Goal: Transaction & Acquisition: Purchase product/service

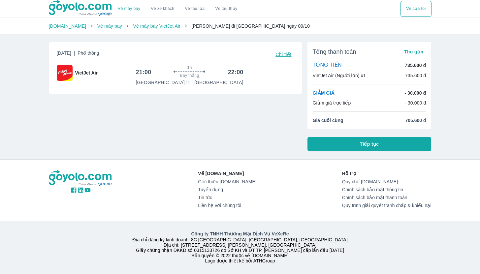
click at [391, 147] on button "Tiếp tục" at bounding box center [370, 144] width 124 height 15
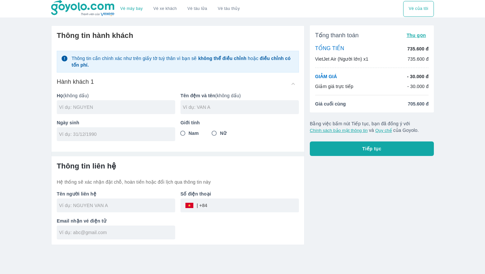
click at [93, 107] on input "text" at bounding box center [117, 107] width 116 height 7
click at [90, 108] on input "text" at bounding box center [117, 107] width 116 height 7
click at [126, 110] on input "text" at bounding box center [117, 107] width 116 height 7
type input "LAI"
click at [232, 105] on input "text" at bounding box center [241, 107] width 116 height 7
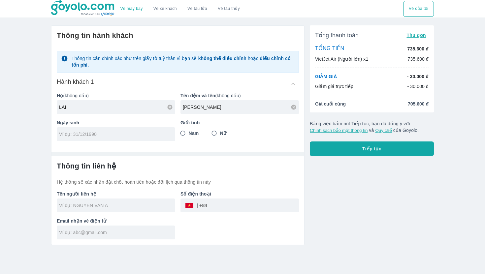
type input "TAM NHU"
click at [147, 128] on div at bounding box center [116, 134] width 119 height 14
click at [101, 133] on input "25/09/" at bounding box center [114, 134] width 110 height 7
type input "[DATE]"
click at [216, 132] on input "Nữ" at bounding box center [214, 133] width 12 height 12
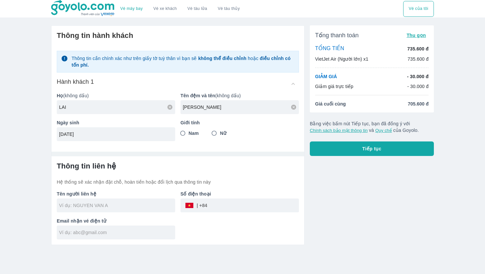
radio input "true"
click at [86, 203] on input "text" at bounding box center [117, 205] width 116 height 7
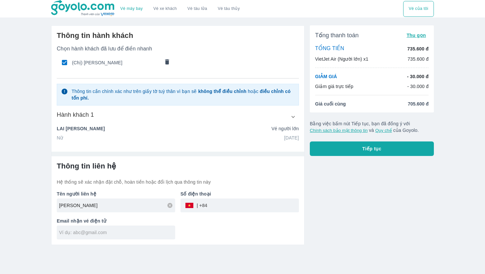
type input "LAI"
type input "[PERSON_NAME]"
click at [215, 204] on input "tel" at bounding box center [253, 206] width 92 height 16
type input "0905303746"
click at [136, 226] on div at bounding box center [116, 233] width 119 height 14
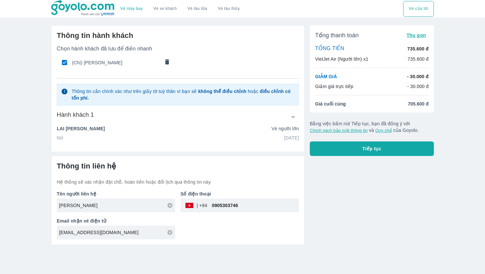
type input "laitamnhu250904@gmail.com"
click at [375, 150] on span "Tiếp tục" at bounding box center [371, 149] width 19 height 7
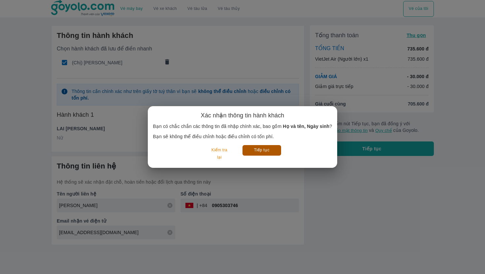
click at [248, 149] on button "Tiếp tục" at bounding box center [262, 150] width 39 height 10
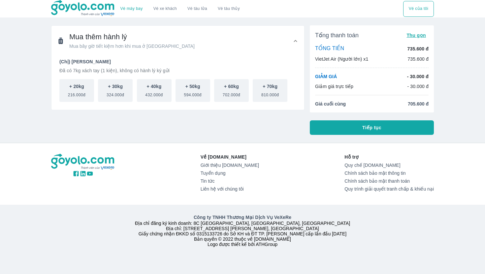
click at [329, 123] on button "Tiếp tục" at bounding box center [372, 127] width 124 height 15
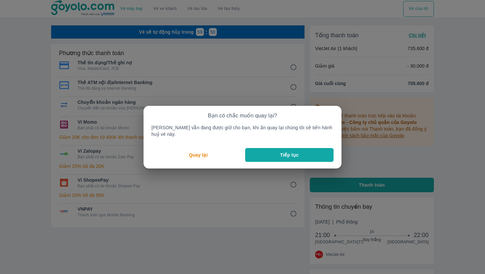
click at [266, 154] on button "Tiếp tục" at bounding box center [289, 155] width 88 height 14
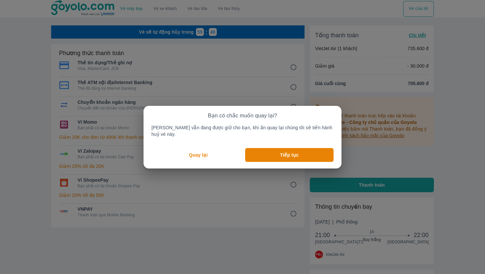
click at [191, 152] on p "Quay lại" at bounding box center [198, 155] width 19 height 7
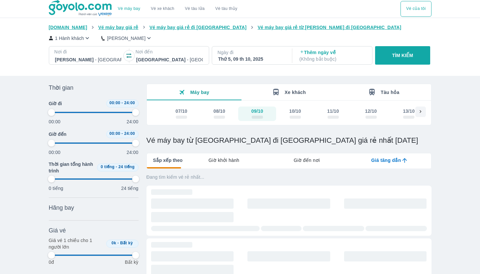
type input "97.9166666666667"
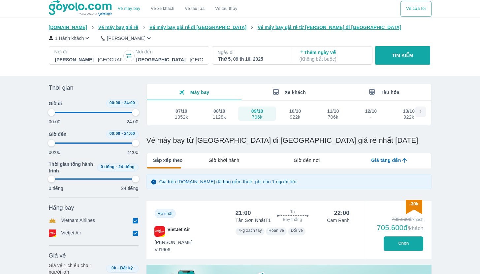
type input "97.9166666666667"
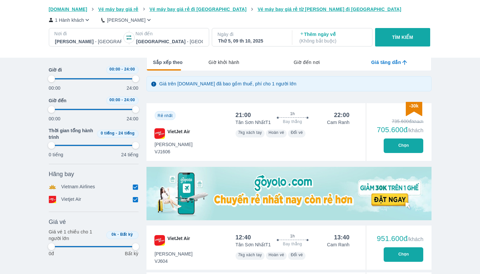
type input "97.9166666666667"
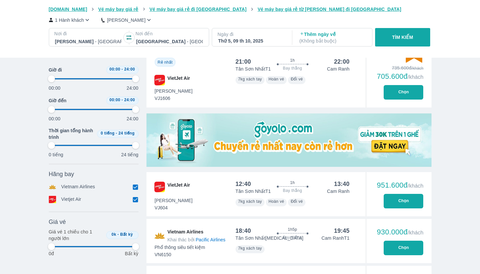
type input "97.9166666666667"
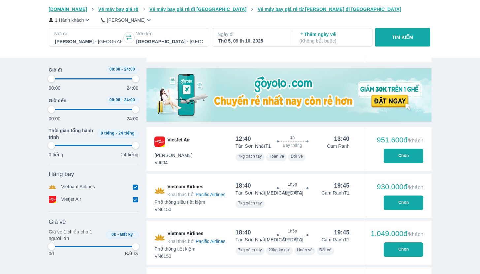
type input "97.9166666666667"
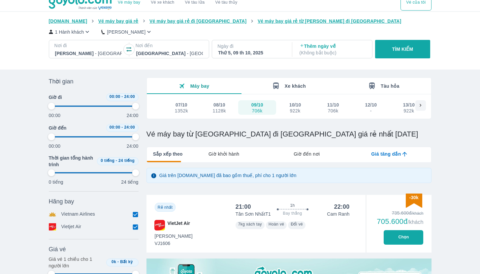
scroll to position [1, 0]
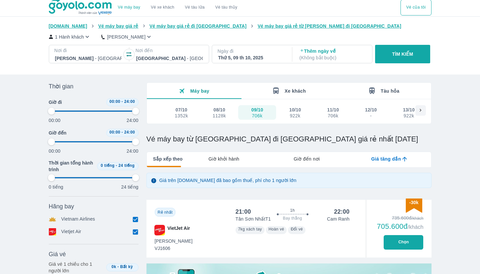
type input "97.9166666666667"
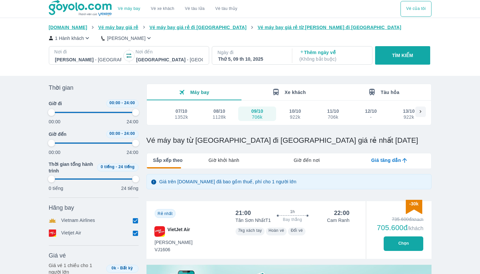
type input "97.9166666666667"
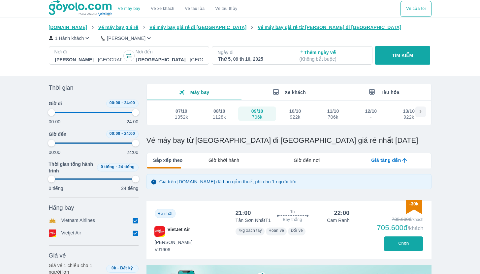
type input "97.9166666666667"
click at [405, 242] on button "Chọn" at bounding box center [404, 244] width 40 height 15
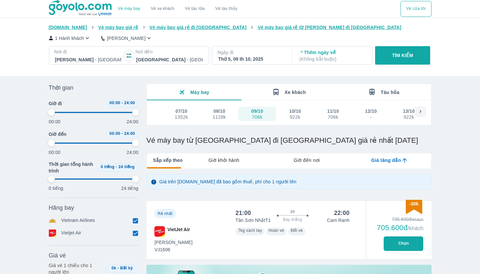
type input "97.9166666666667"
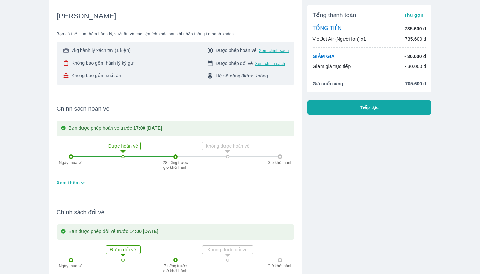
scroll to position [93, 0]
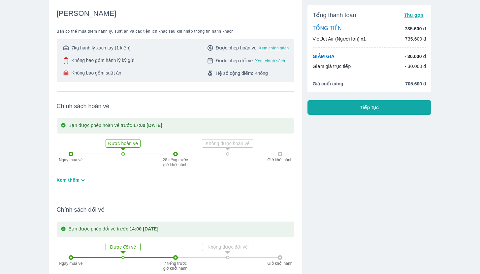
click at [72, 184] on button "Xem thêm" at bounding box center [71, 180] width 35 height 11
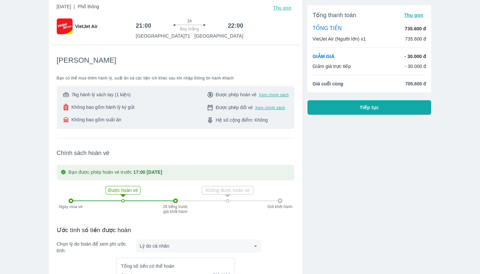
scroll to position [0, 0]
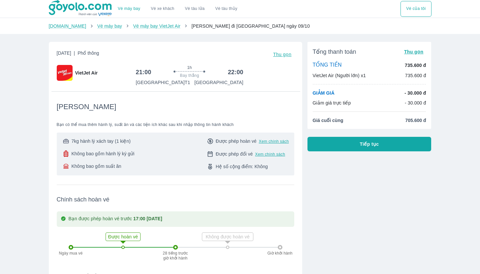
click at [326, 139] on button "Tiếp tục" at bounding box center [370, 144] width 124 height 15
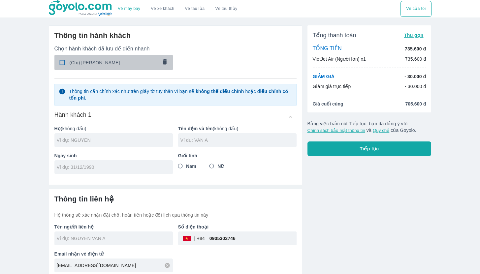
click at [78, 67] on div "(Chị) LAI TAM NHU" at bounding box center [113, 63] width 119 height 16
checkbox input "true"
type input "LAI"
type input "TAM NHU"
type input "[DATE]"
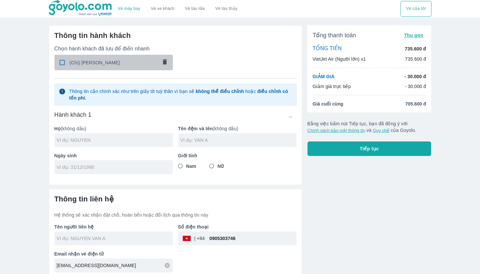
radio input "true"
type input "[PERSON_NAME]"
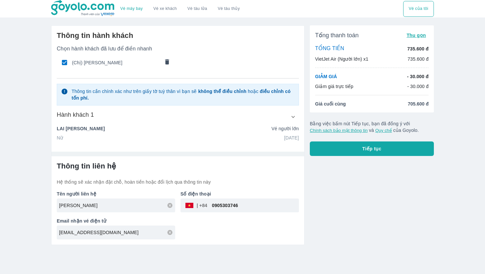
click at [329, 145] on button "Tiếp tục" at bounding box center [372, 149] width 124 height 15
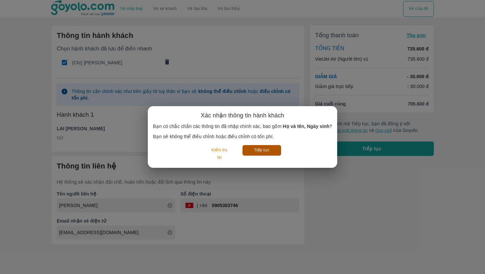
click at [258, 153] on button "Tiếp tục" at bounding box center [262, 150] width 39 height 10
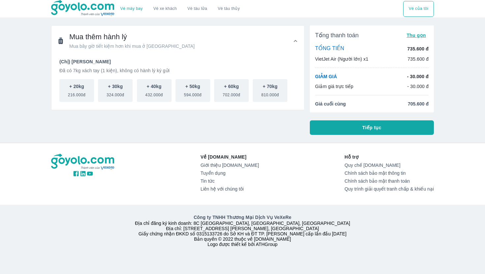
click at [323, 128] on button "Tiếp tục" at bounding box center [372, 127] width 124 height 15
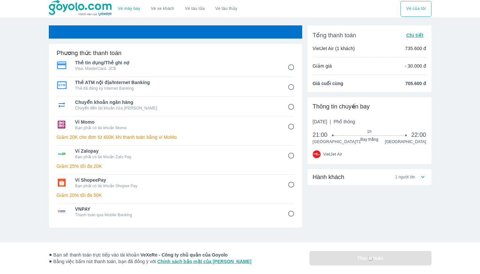
click at [408, 33] on span "Chi tiết" at bounding box center [414, 35] width 17 height 5
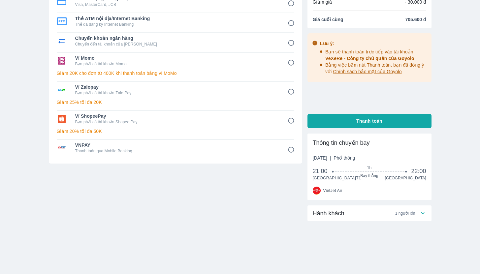
scroll to position [66, 0]
click at [335, 218] on span "Hành khách" at bounding box center [329, 214] width 32 height 8
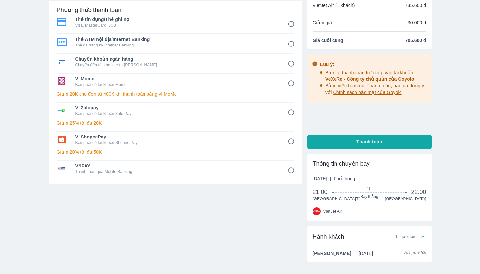
scroll to position [33, 0]
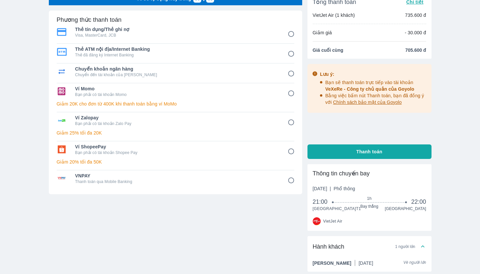
click at [118, 125] on p "Bạn phải có tài khoản Zalo Pay" at bounding box center [176, 123] width 203 height 5
radio input "true"
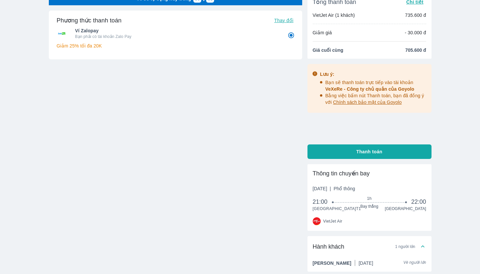
click at [353, 152] on button "Thanh toán" at bounding box center [370, 152] width 124 height 15
radio input "false"
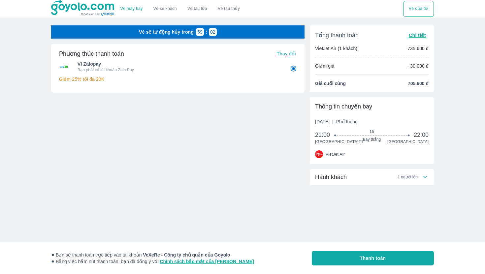
click at [111, 69] on p "Bạn phải có tài khoản Zalo Pay" at bounding box center [179, 69] width 203 height 5
click at [81, 78] on p "Giảm 25% tối đa 20K" at bounding box center [178, 79] width 238 height 7
click at [279, 52] on span "Thay đổi" at bounding box center [286, 53] width 19 height 5
radio input "false"
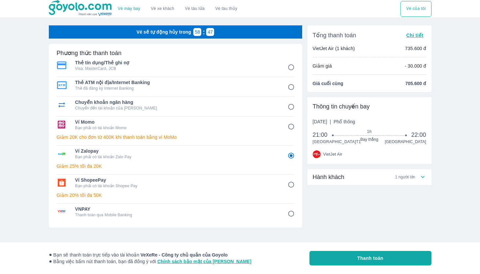
click at [290, 185] on input "6" at bounding box center [291, 185] width 13 height 13
radio input "false"
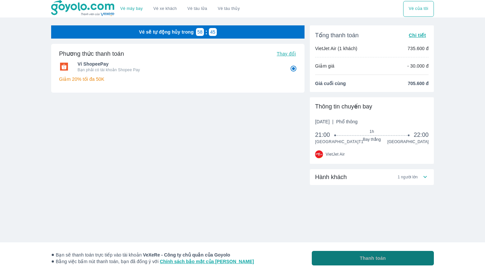
click at [354, 262] on button "Thanh toán" at bounding box center [373, 258] width 122 height 15
radio input "true"
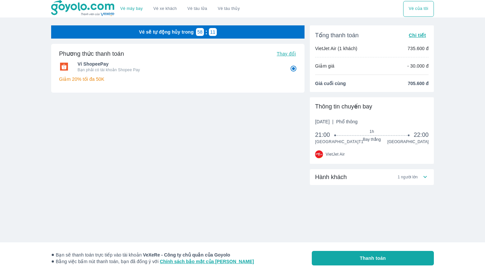
click at [284, 57] on button "Thay đổi" at bounding box center [286, 53] width 24 height 9
radio input "false"
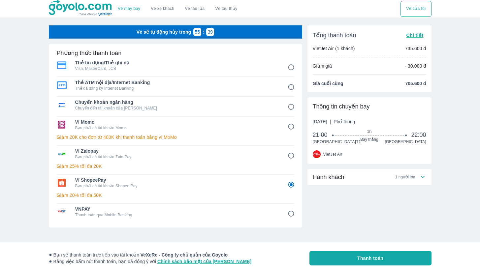
click at [288, 127] on input "4" at bounding box center [291, 126] width 13 height 13
radio input "false"
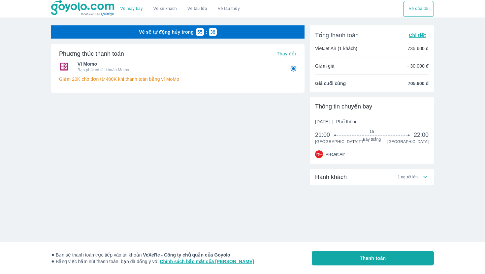
click at [337, 264] on button "Thanh toán" at bounding box center [373, 258] width 122 height 15
radio input "true"
click at [280, 53] on span "Thay đổi" at bounding box center [286, 53] width 19 height 5
radio input "false"
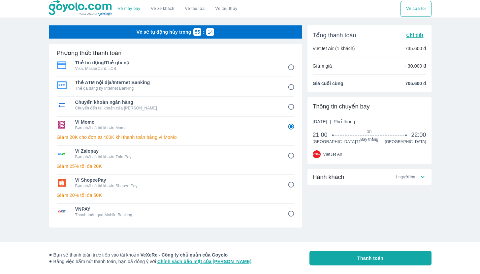
click at [279, 188] on div "Ví ShopeePay Bạn phải có tài khoản Shopee Pay" at bounding box center [176, 183] width 238 height 16
radio input "false"
radio input "true"
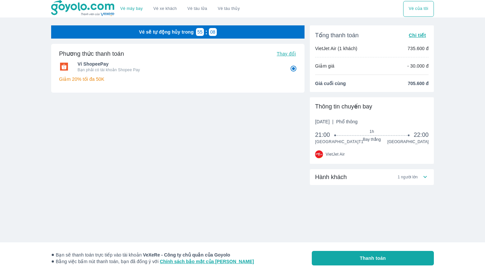
click at [282, 56] on button "Thay đổi" at bounding box center [286, 53] width 24 height 9
radio input "false"
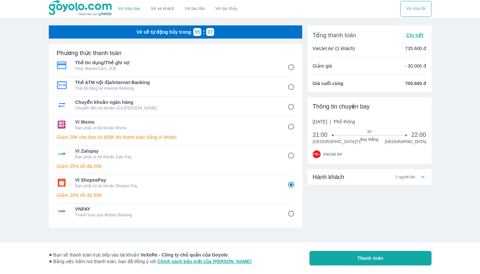
click at [165, 207] on span "VNPAY" at bounding box center [176, 209] width 203 height 7
radio input "false"
radio input "true"
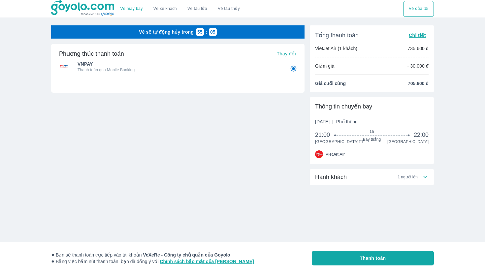
click at [321, 259] on button "Thanh toán" at bounding box center [373, 258] width 122 height 15
radio input "false"
click at [285, 53] on span "Thay đổi" at bounding box center [286, 53] width 19 height 5
radio input "false"
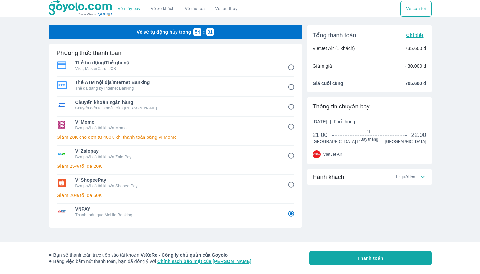
click at [156, 193] on p "Giảm 20% tối đa 50K" at bounding box center [176, 195] width 238 height 7
click at [287, 185] on input "6" at bounding box center [291, 185] width 13 height 13
radio input "false"
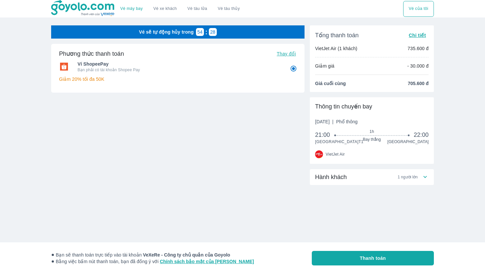
click at [333, 255] on button "Thanh toán" at bounding box center [373, 258] width 122 height 15
radio input "true"
click at [291, 52] on span "Thay đổi" at bounding box center [286, 53] width 19 height 5
radio input "false"
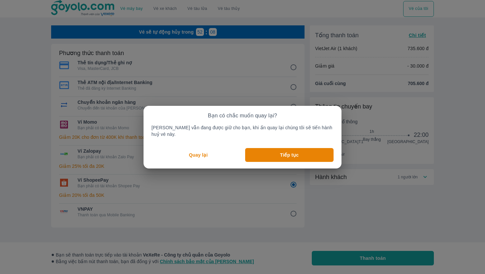
click at [215, 149] on button "Quay lại" at bounding box center [199, 155] width 94 height 14
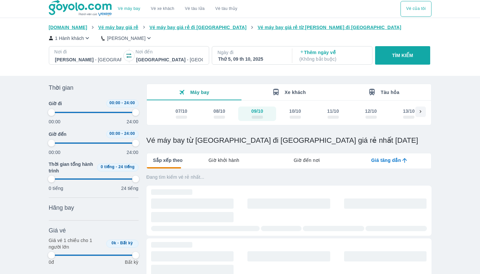
type input "97.9166666666667"
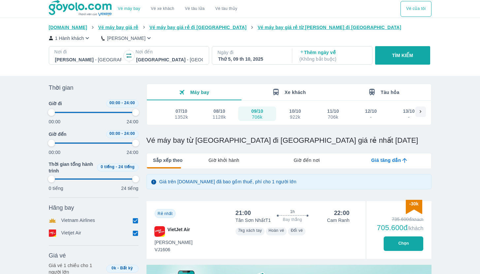
type input "97.9166666666667"
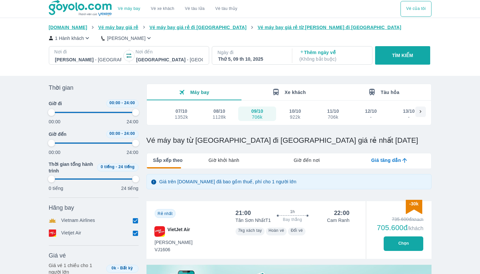
type input "97.9166666666667"
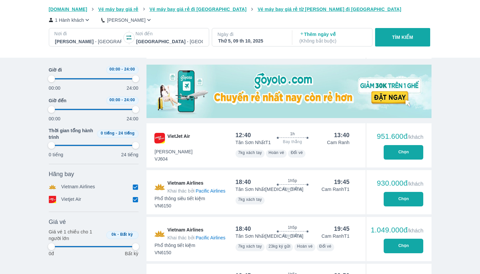
scroll to position [201, 0]
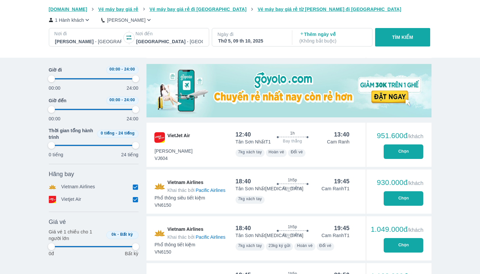
type input "97.9166666666667"
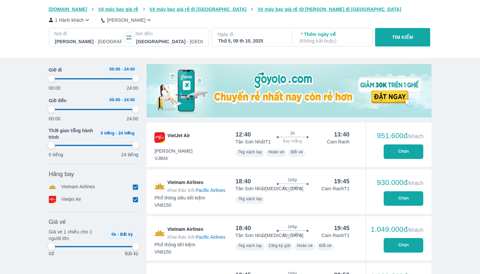
type input "97.9166666666667"
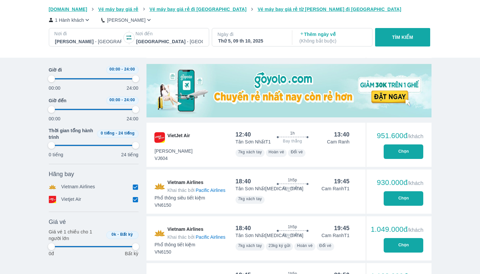
type input "97.9166666666667"
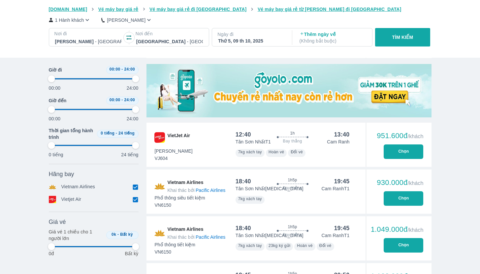
type input "97.9166666666667"
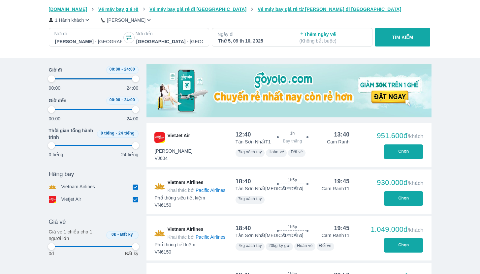
type input "97.9166666666667"
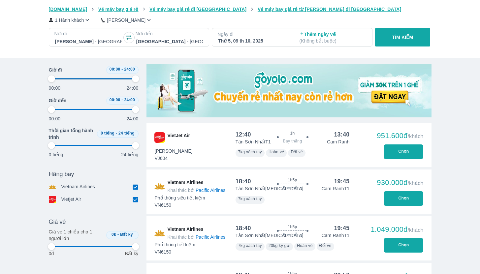
type input "97.9166666666667"
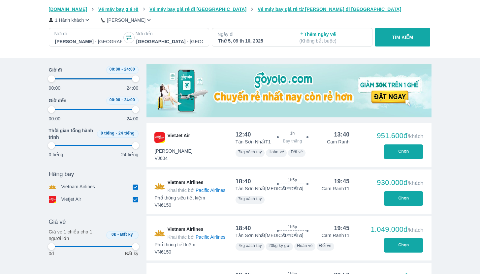
type input "97.9166666666667"
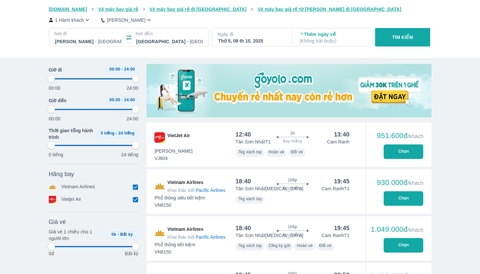
type input "97.9166666666667"
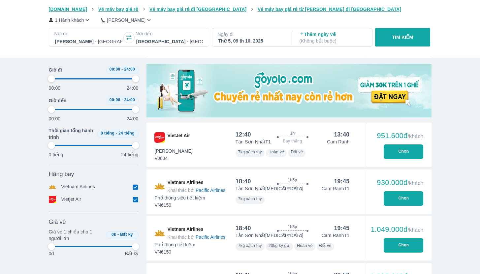
type input "97.9166666666667"
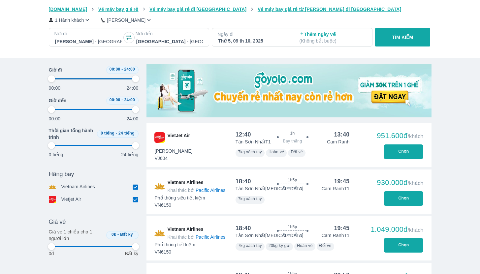
type input "97.9166666666667"
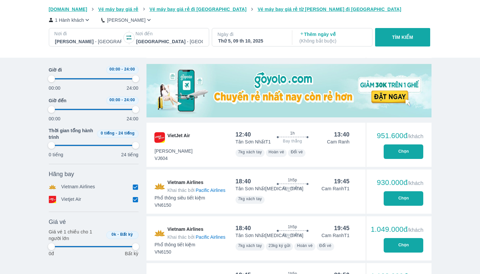
type input "97.9166666666667"
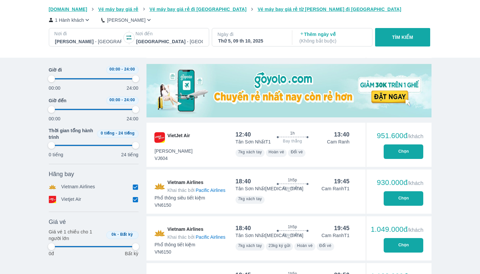
type input "97.9166666666667"
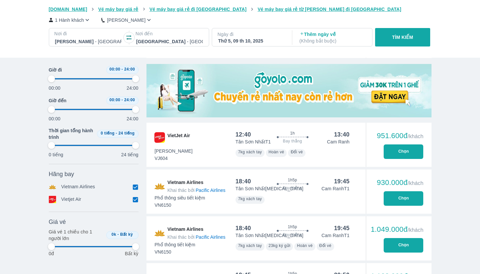
type input "97.9166666666667"
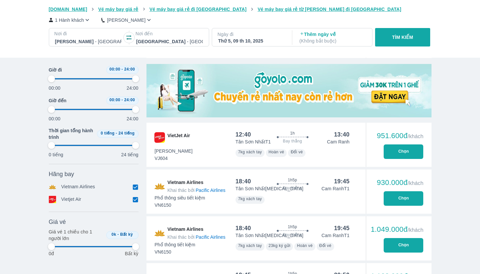
type input "97.9166666666667"
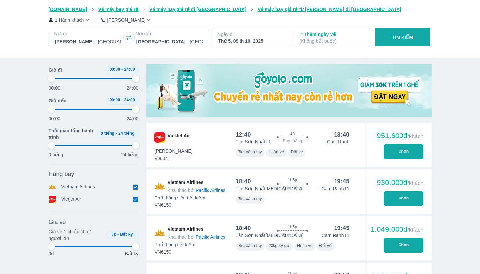
type input "97.9166666666667"
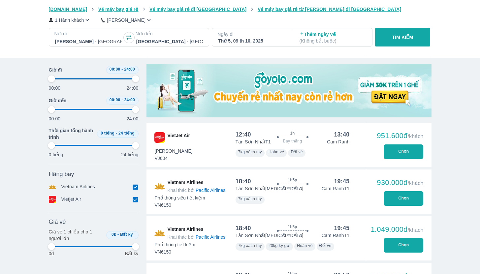
type input "97.9166666666667"
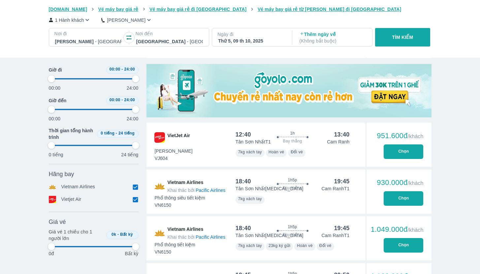
type input "97.9166666666667"
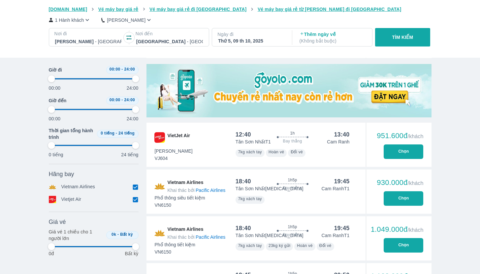
type input "97.9166666666667"
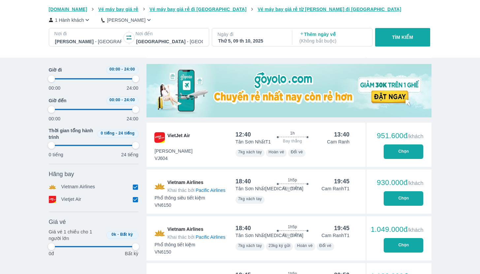
type input "97.9166666666667"
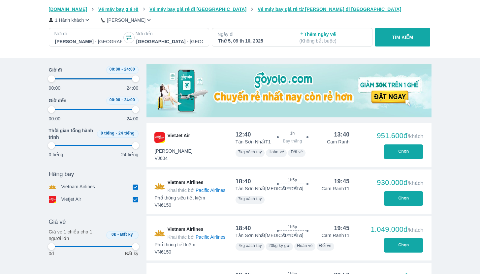
type input "97.9166666666667"
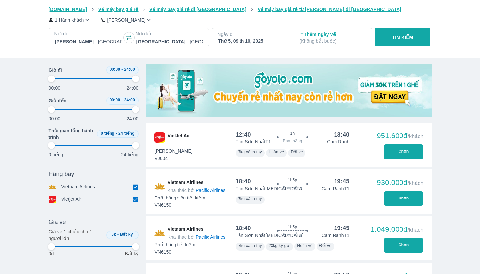
type input "97.9166666666667"
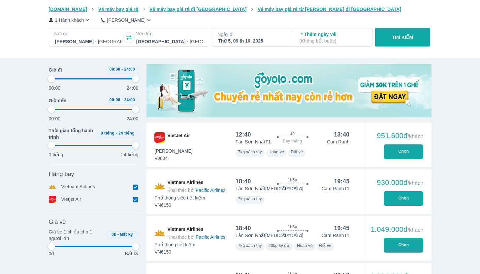
type input "97.9166666666667"
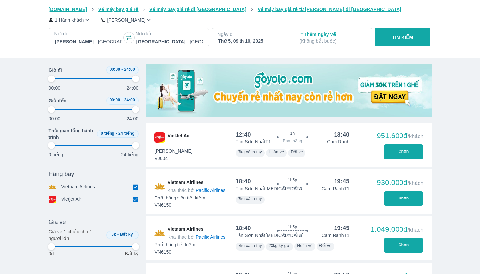
type input "97.9166666666667"
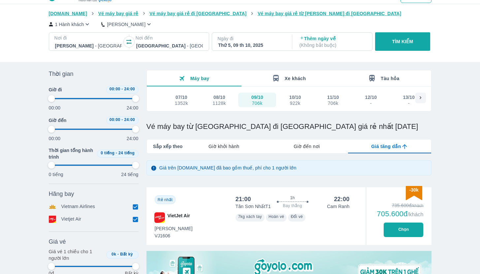
scroll to position [19, 0]
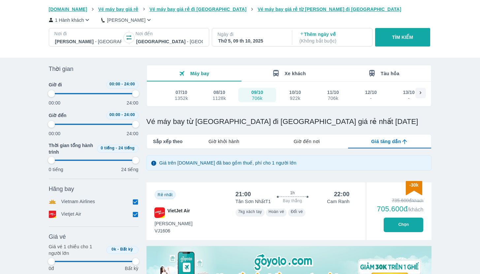
type input "97.9166666666667"
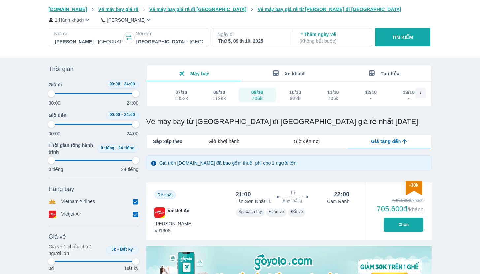
type input "97.9166666666667"
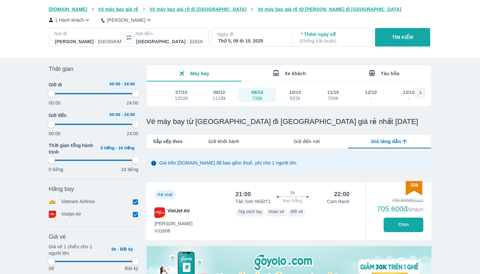
type input "97.9166666666667"
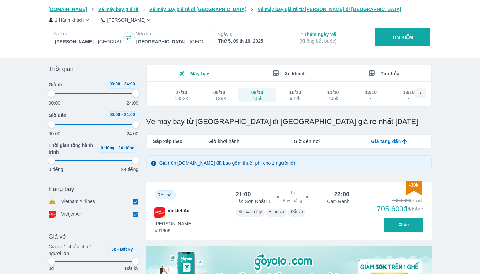
type input "97.9166666666667"
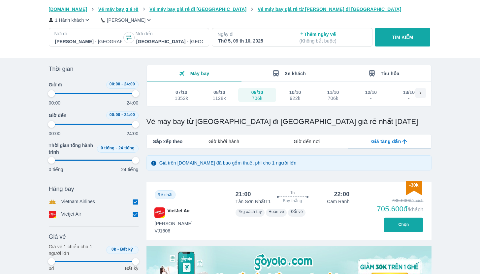
type input "97.9166666666667"
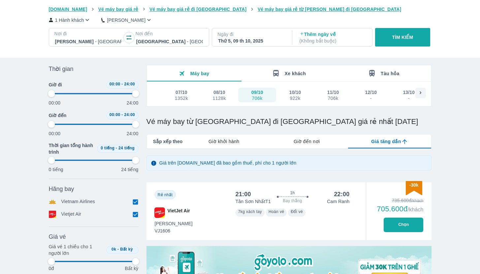
type input "97.9166666666667"
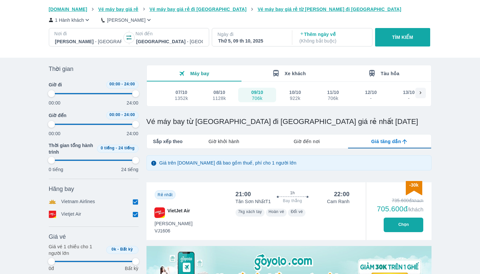
type input "97.9166666666667"
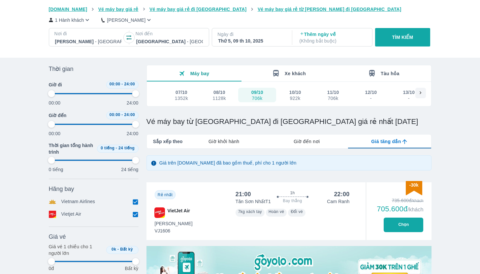
type input "97.9166666666667"
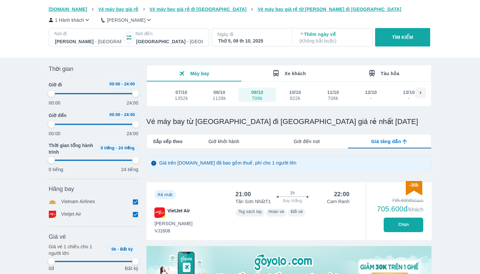
type input "97.9166666666667"
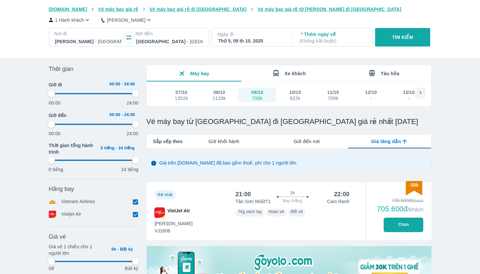
type input "97.9166666666667"
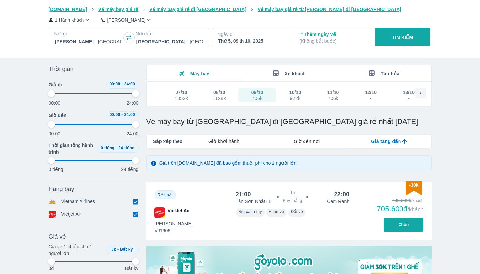
type input "97.9166666666667"
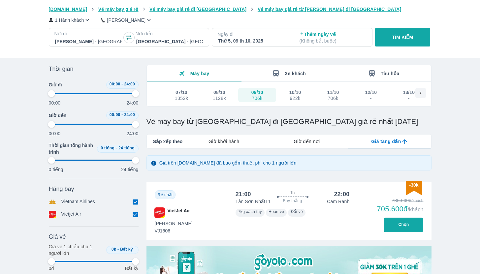
type input "97.9166666666667"
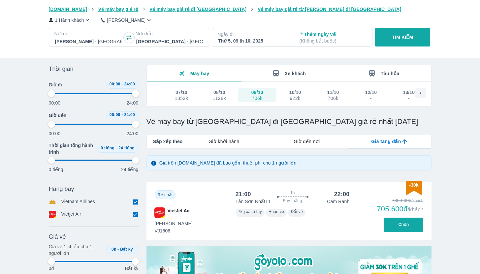
type input "97.9166666666667"
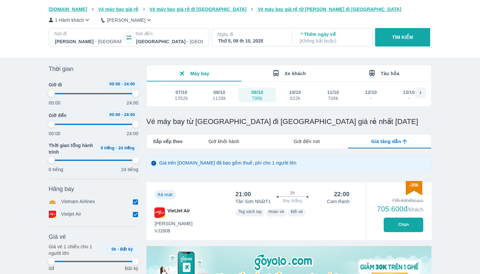
type input "97.9166666666667"
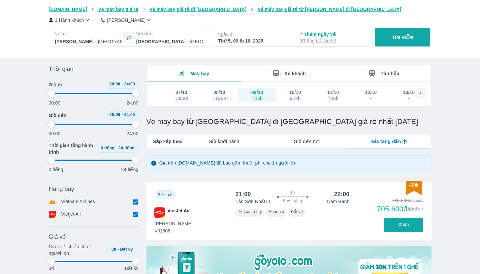
type input "97.9166666666667"
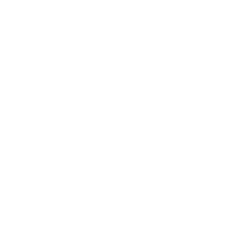
scroll to position [0, 0]
